Goal: Transaction & Acquisition: Obtain resource

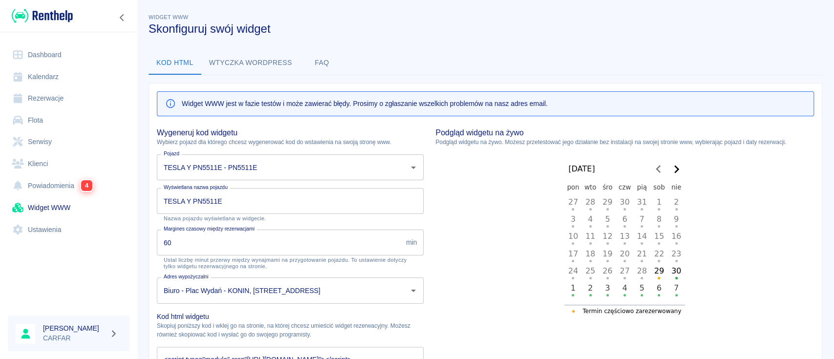
scroll to position [54, 0]
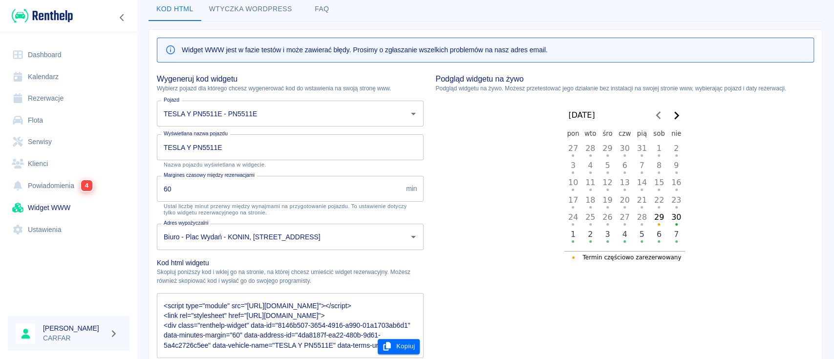
click at [52, 95] on link "Rezerwacje" at bounding box center [69, 98] width 122 height 22
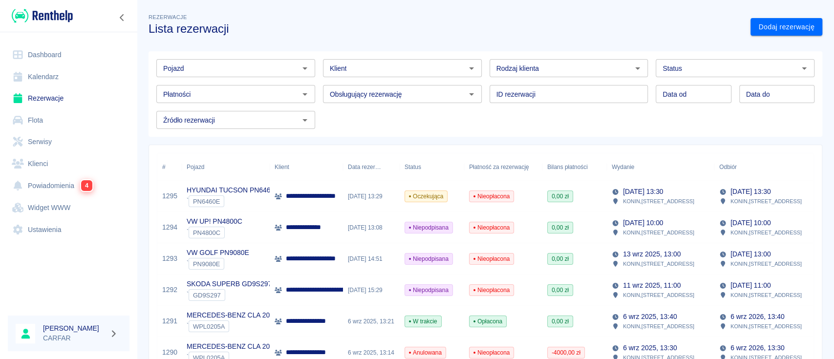
click at [369, 63] on input "Klient" at bounding box center [394, 68] width 137 height 12
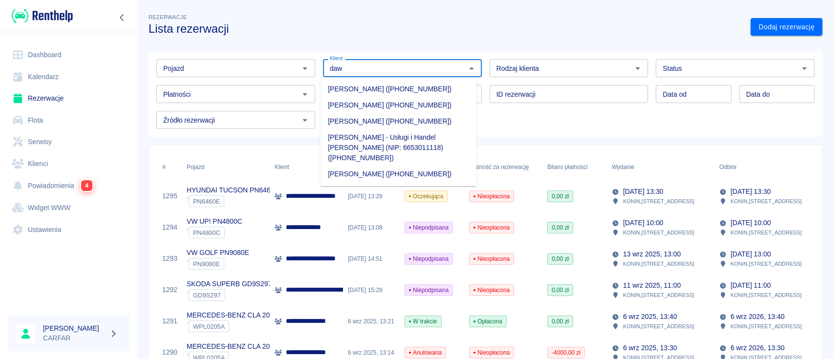
click at [371, 88] on li "[PERSON_NAME] ([PHONE_NUMBER])" at bounding box center [398, 89] width 156 height 16
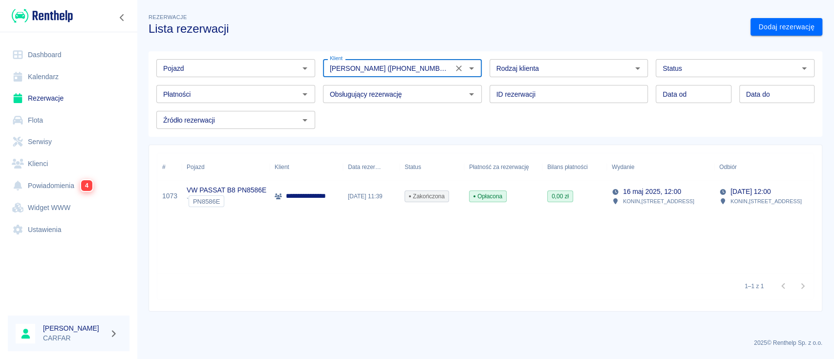
type input "[PERSON_NAME] ([PHONE_NUMBER])"
click at [333, 191] on p "**********" at bounding box center [319, 196] width 67 height 10
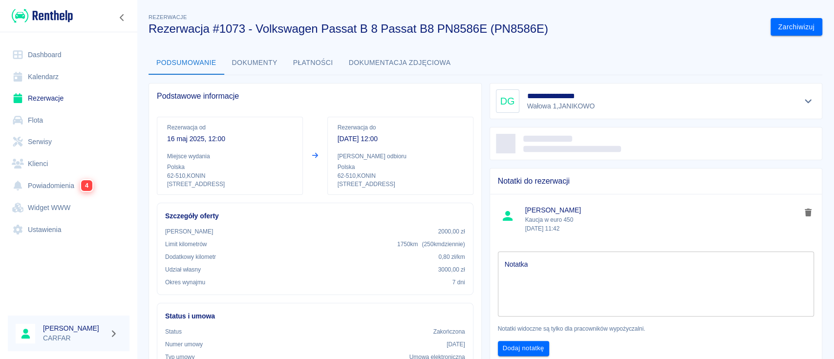
click at [255, 60] on button "Dokumenty" at bounding box center [254, 62] width 61 height 23
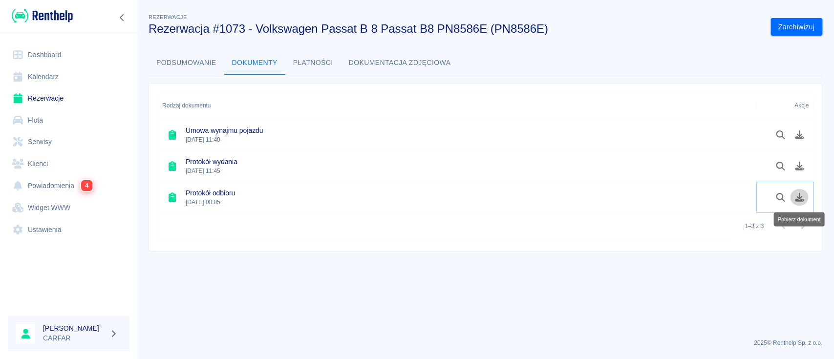
click at [795, 193] on icon "Pobierz dokument" at bounding box center [799, 197] width 11 height 9
click at [59, 14] on img at bounding box center [42, 16] width 61 height 16
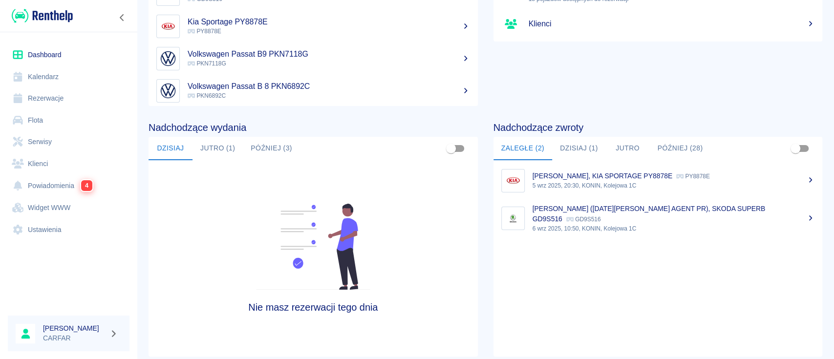
scroll to position [130, 0]
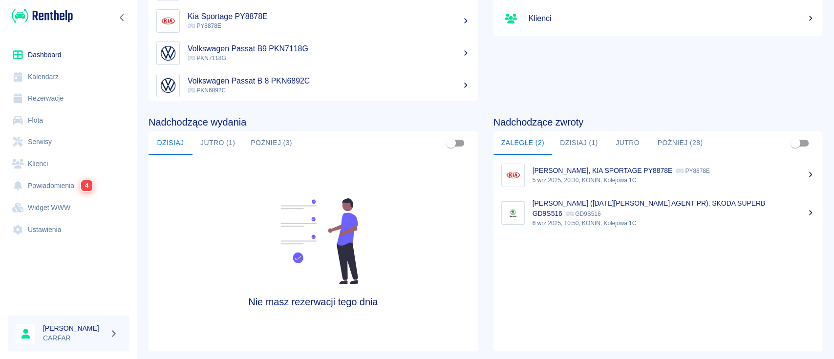
click at [564, 142] on button "Dzisiaj (1)" at bounding box center [579, 142] width 54 height 23
